Goal: Task Accomplishment & Management: Complete application form

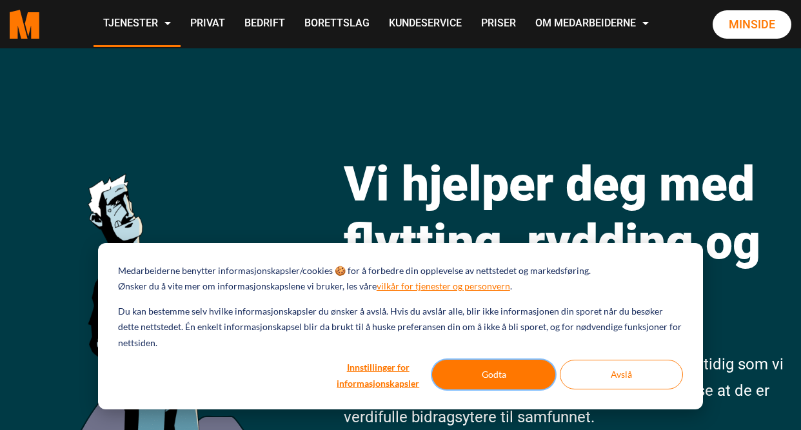
click at [504, 374] on button "Godta" at bounding box center [493, 375] width 123 height 30
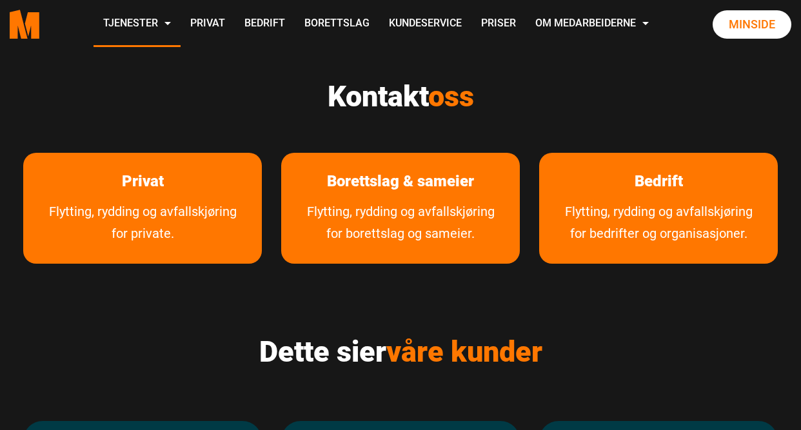
scroll to position [580, 0]
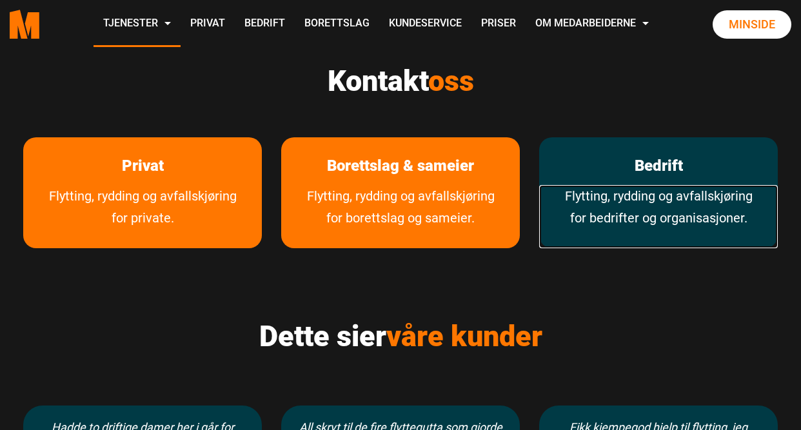
click at [636, 197] on link "Flytting, rydding og avfallskjøring for bedrifter og organisasjoner." at bounding box center [658, 216] width 239 height 63
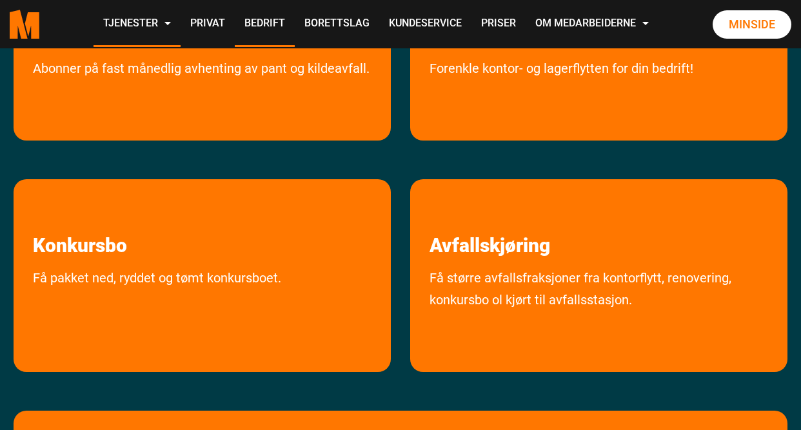
scroll to position [580, 0]
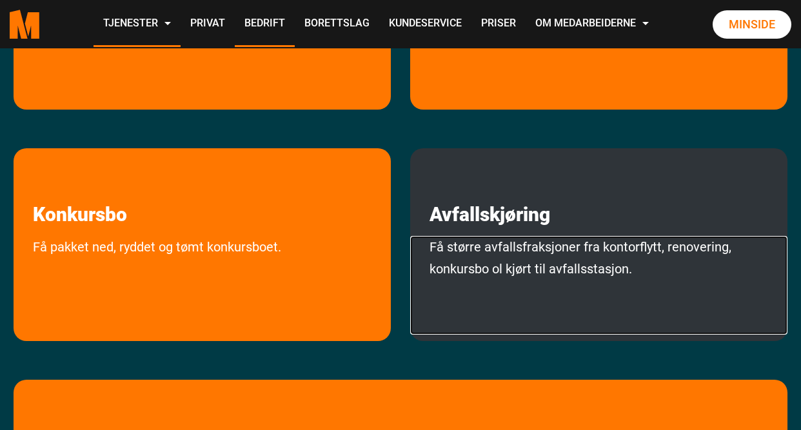
click at [616, 251] on link "Få større avfallsfraksjoner fra kontorflytt, renovering, konkursbo ol kjørt til…" at bounding box center [598, 285] width 377 height 99
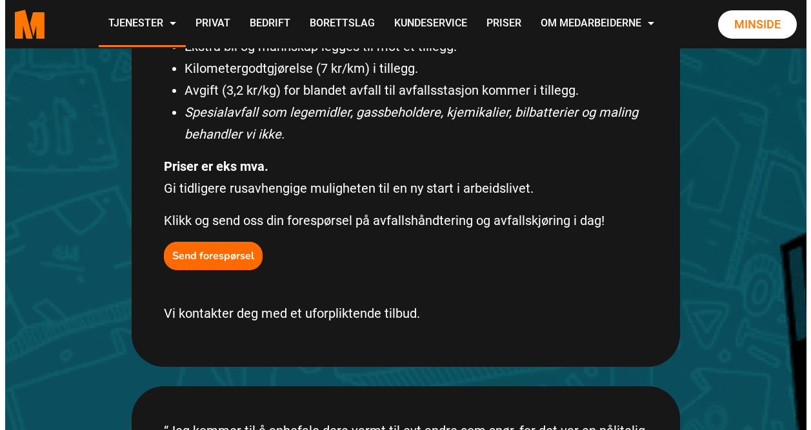
scroll to position [774, 0]
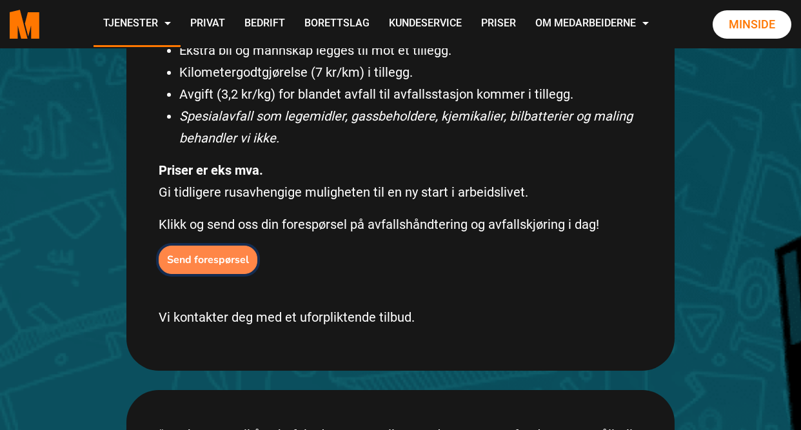
click at [204, 253] on b "Send forespørsel" at bounding box center [208, 260] width 82 height 14
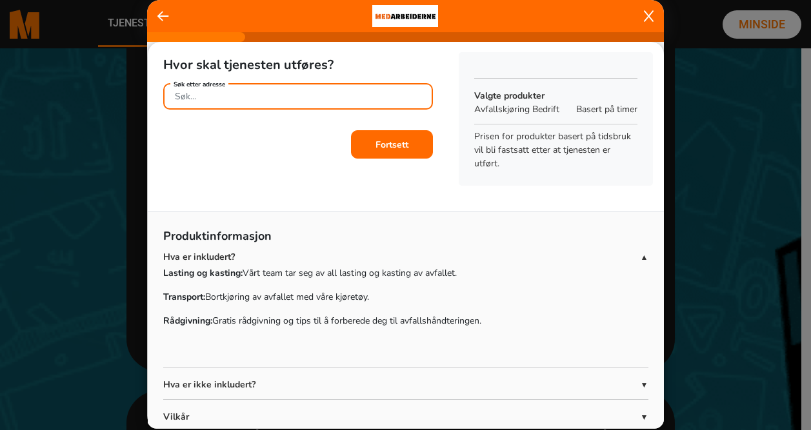
click at [255, 95] on input "Søk etter adresse" at bounding box center [298, 96] width 270 height 26
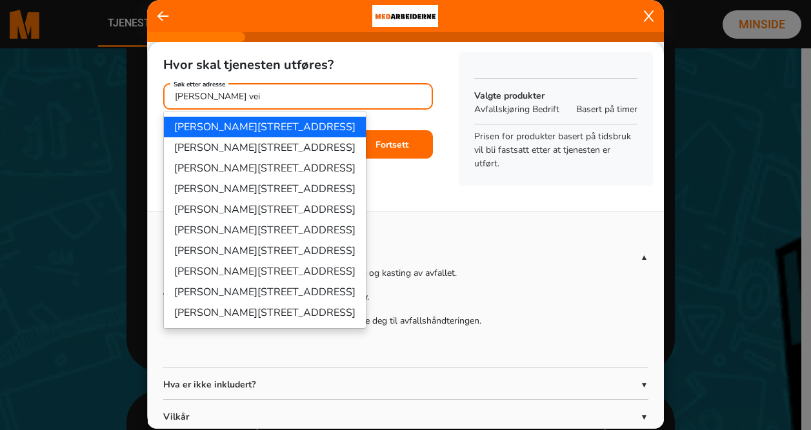
click at [249, 128] on ngb-highlight "Elias smiths vei 1, 1337 Sandvika" at bounding box center [264, 127] width 181 height 14
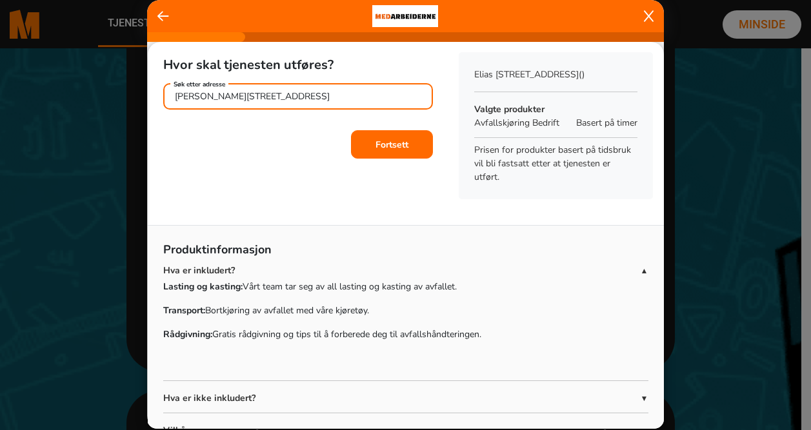
type input "Elias smiths vei 1, 1337 Sandvika"
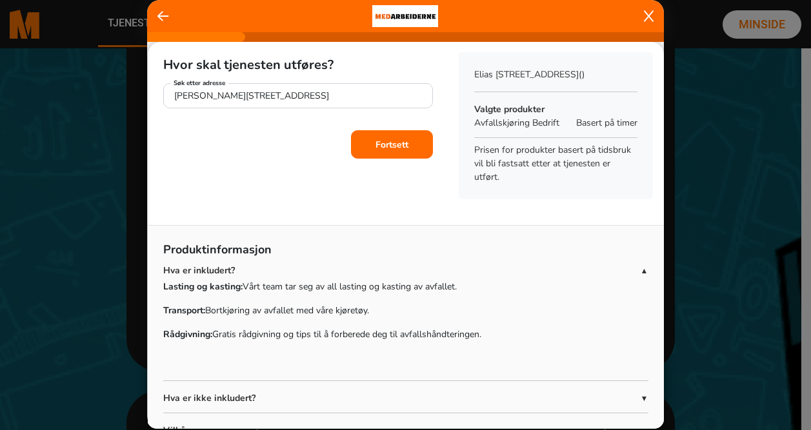
click at [399, 139] on b "Fortsett" at bounding box center [391, 145] width 33 height 12
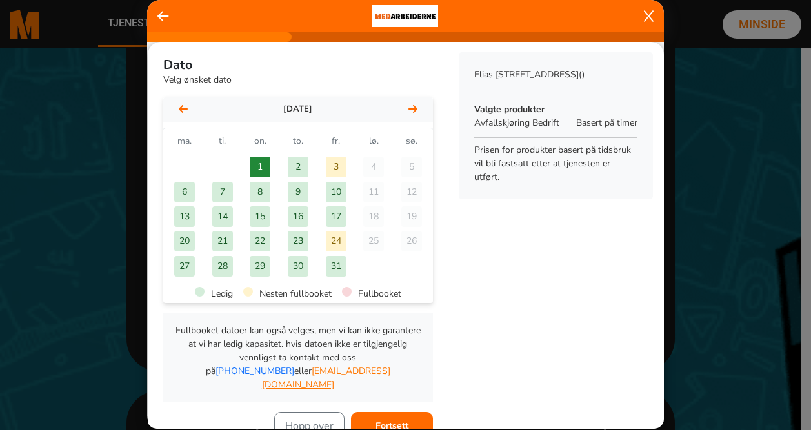
click at [408, 109] on icon at bounding box center [412, 109] width 9 height 8
click at [261, 187] on div "5" at bounding box center [260, 192] width 21 height 21
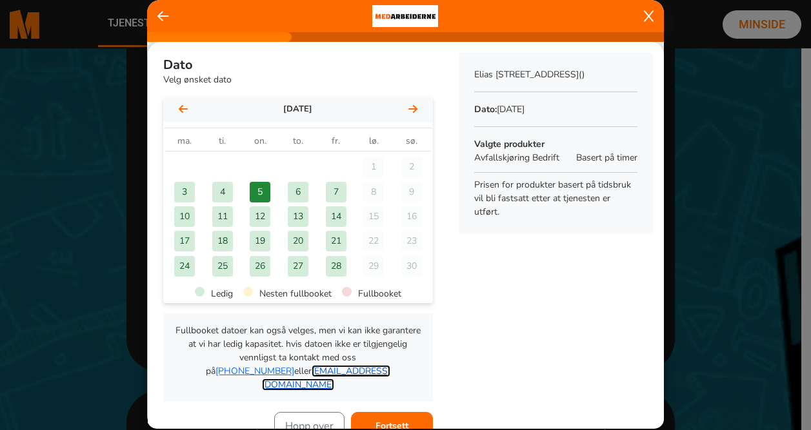
click at [324, 371] on link "hei@medarbeiderne.no" at bounding box center [326, 378] width 128 height 26
